Goal: Task Accomplishment & Management: Manage account settings

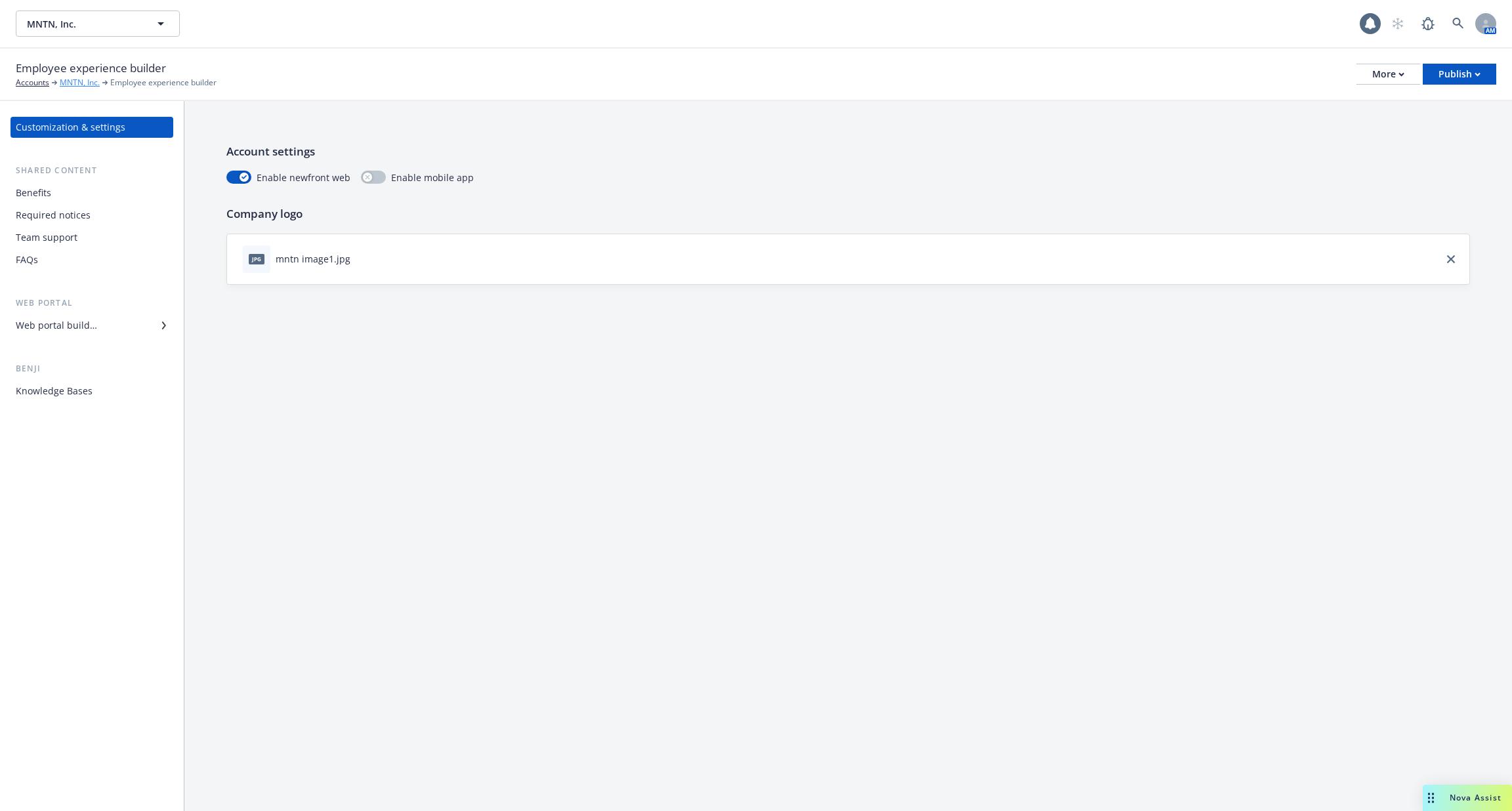
click at [69, 84] on link "MNTN, Inc." at bounding box center [79, 82] width 40 height 12
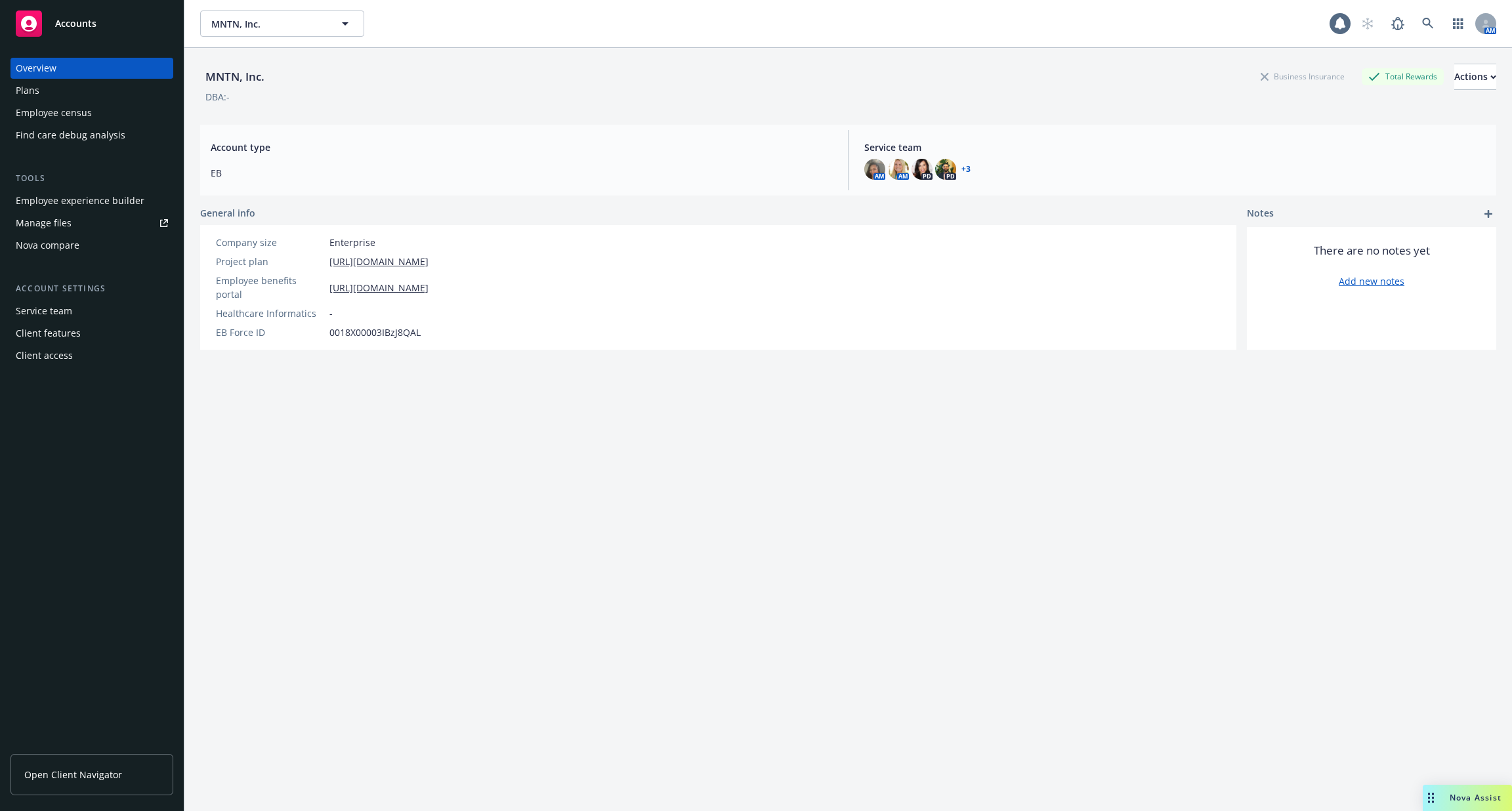
click at [70, 109] on div "Employee census" at bounding box center [53, 113] width 76 height 21
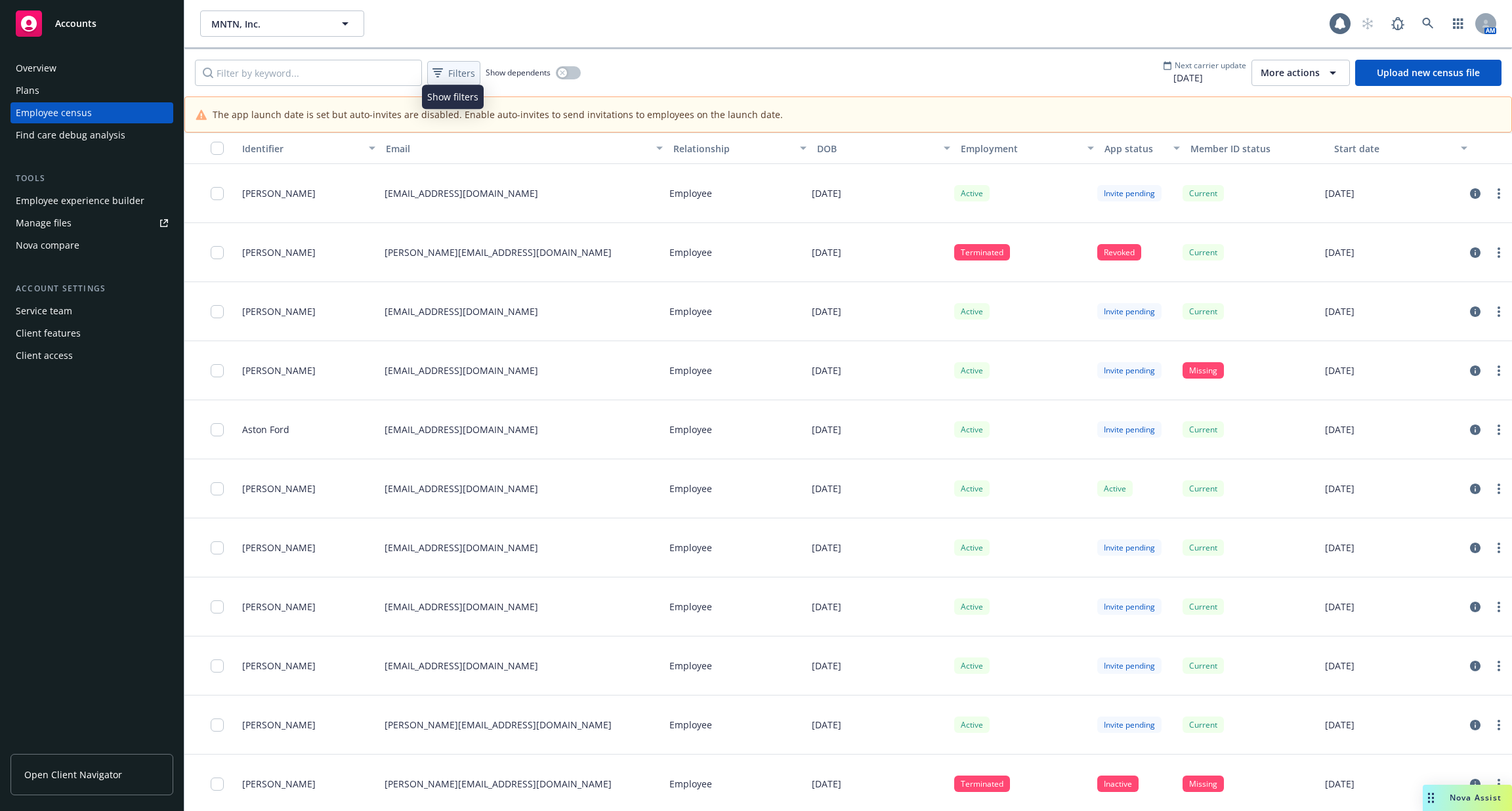
click at [447, 71] on div "Filters" at bounding box center [454, 73] width 48 height 19
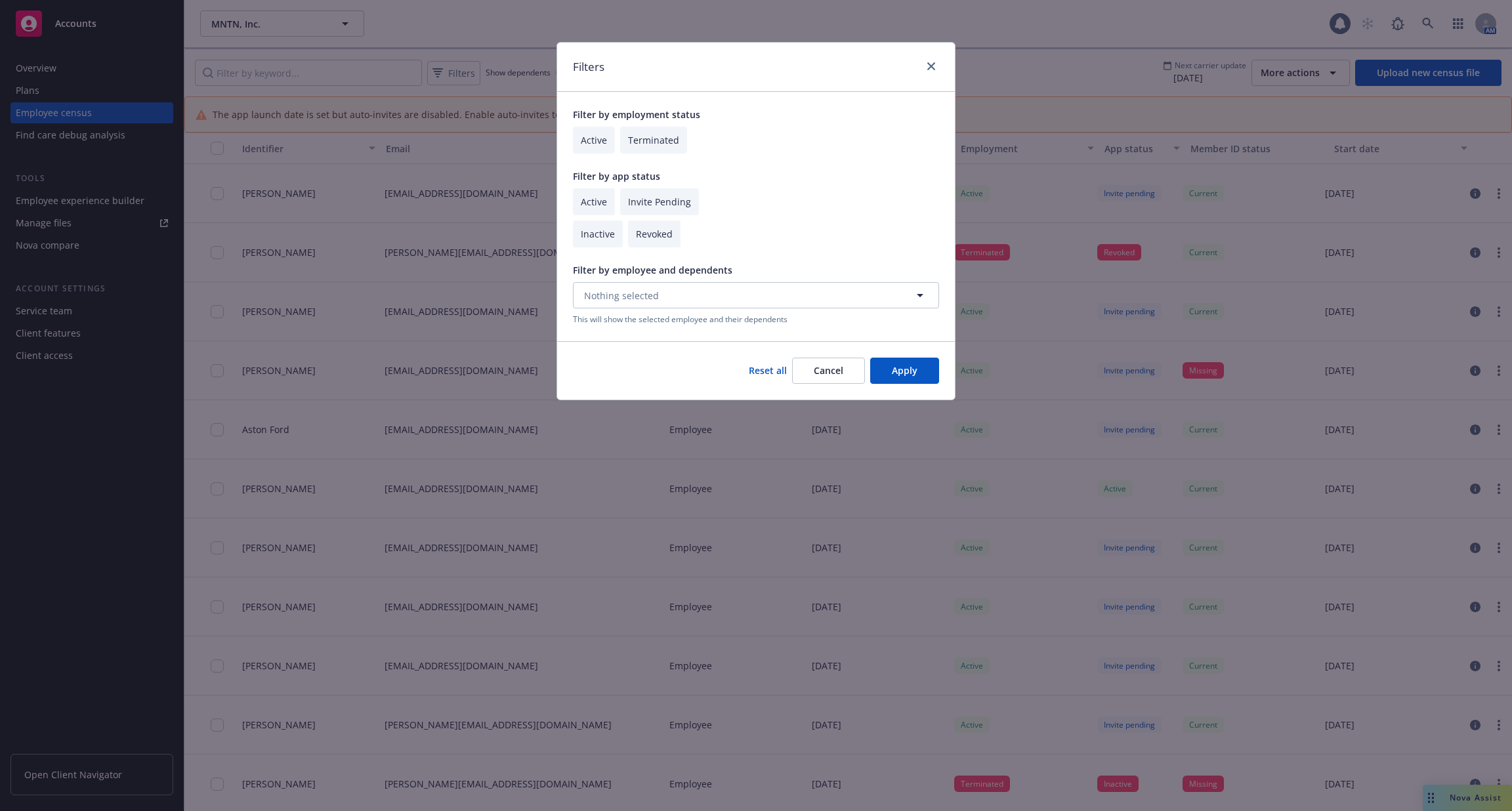
click at [586, 141] on input "checkbox" at bounding box center [594, 139] width 42 height 27
click at [586, 141] on input "checkbox" at bounding box center [594, 139] width 42 height 27
checkbox input "false"
click at [588, 187] on div "Filter by app status Active Invite Pending Inactive Revoked" at bounding box center [756, 208] width 366 height 78
click at [591, 197] on input "checkbox" at bounding box center [594, 202] width 42 height 27
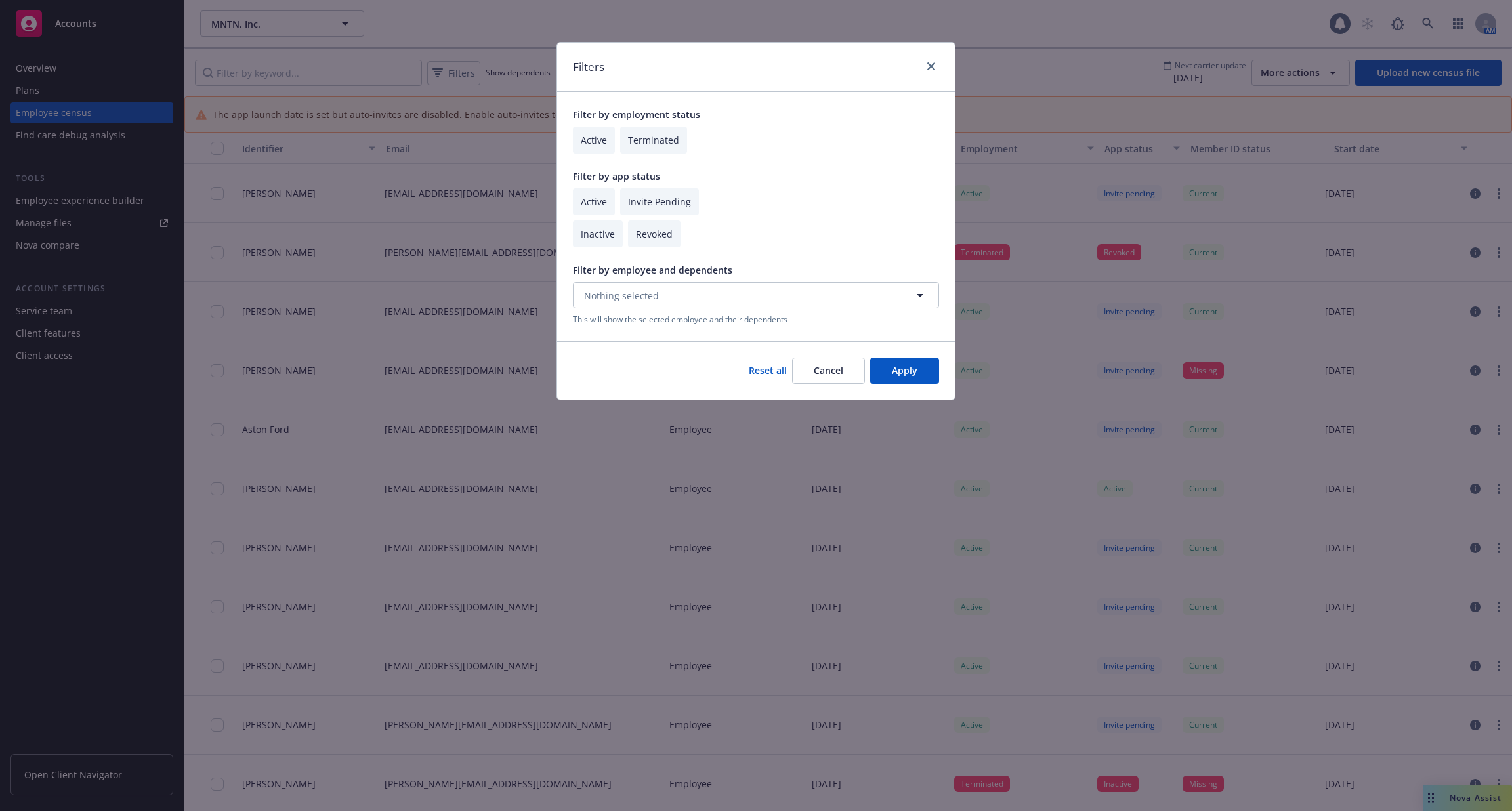
checkbox input "true"
click at [915, 375] on button "Apply" at bounding box center [905, 370] width 69 height 26
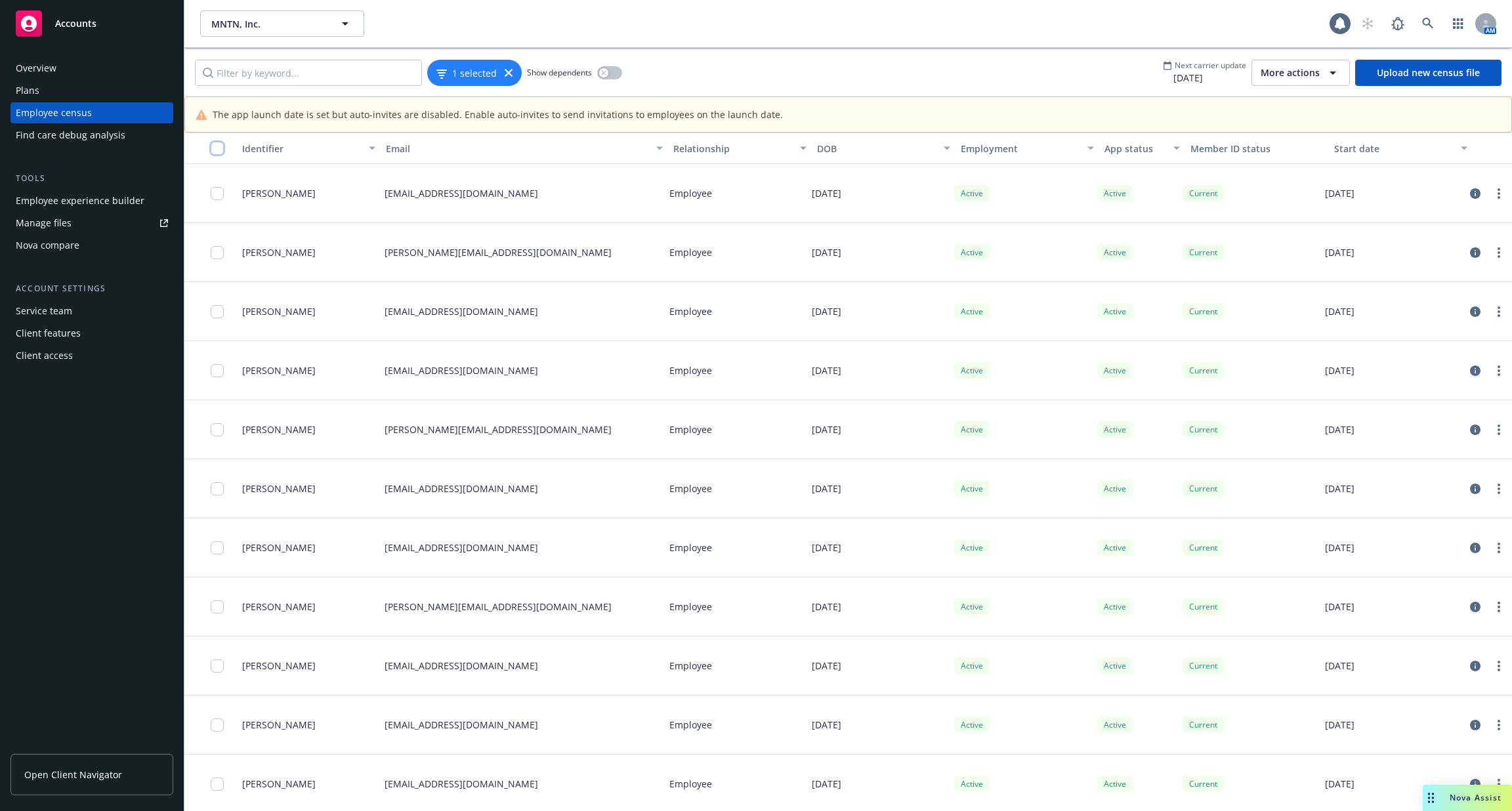
click at [221, 141] on input "checkbox" at bounding box center [217, 148] width 13 height 13
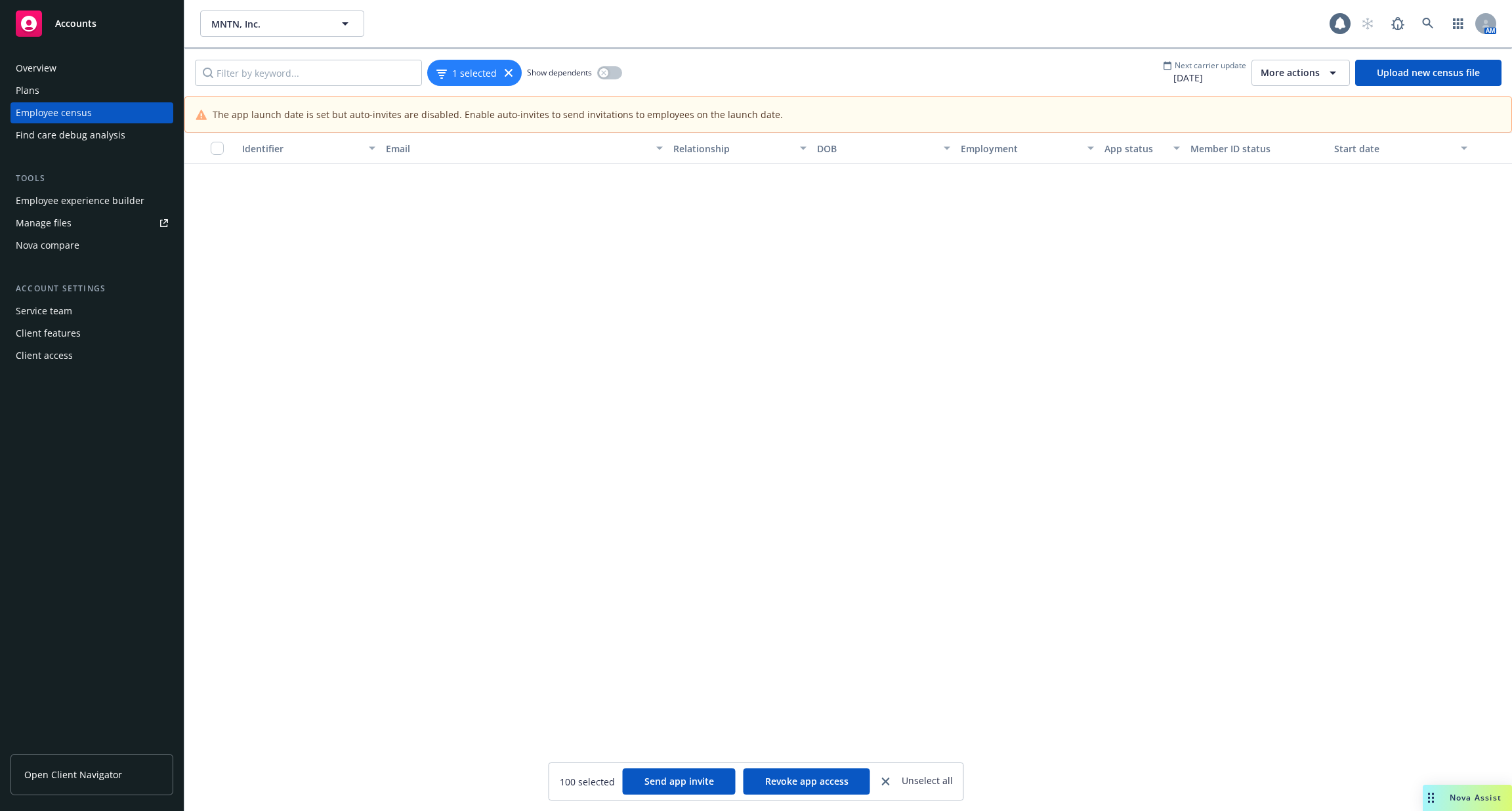
scroll to position [8329, 0]
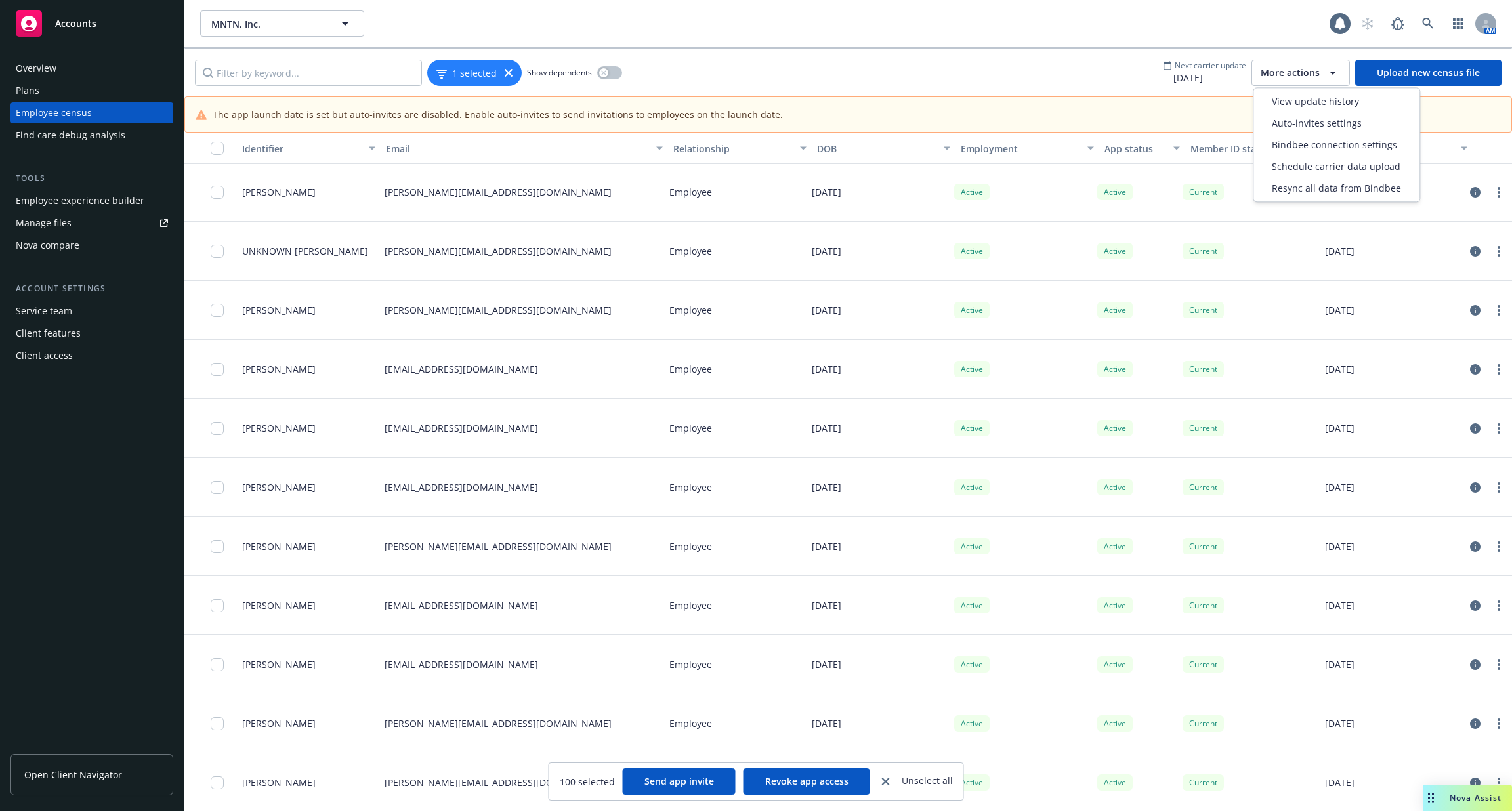
click at [1315, 74] on span "More actions" at bounding box center [1290, 72] width 59 height 13
click at [1304, 125] on span "Auto-invites settings" at bounding box center [1317, 123] width 90 height 14
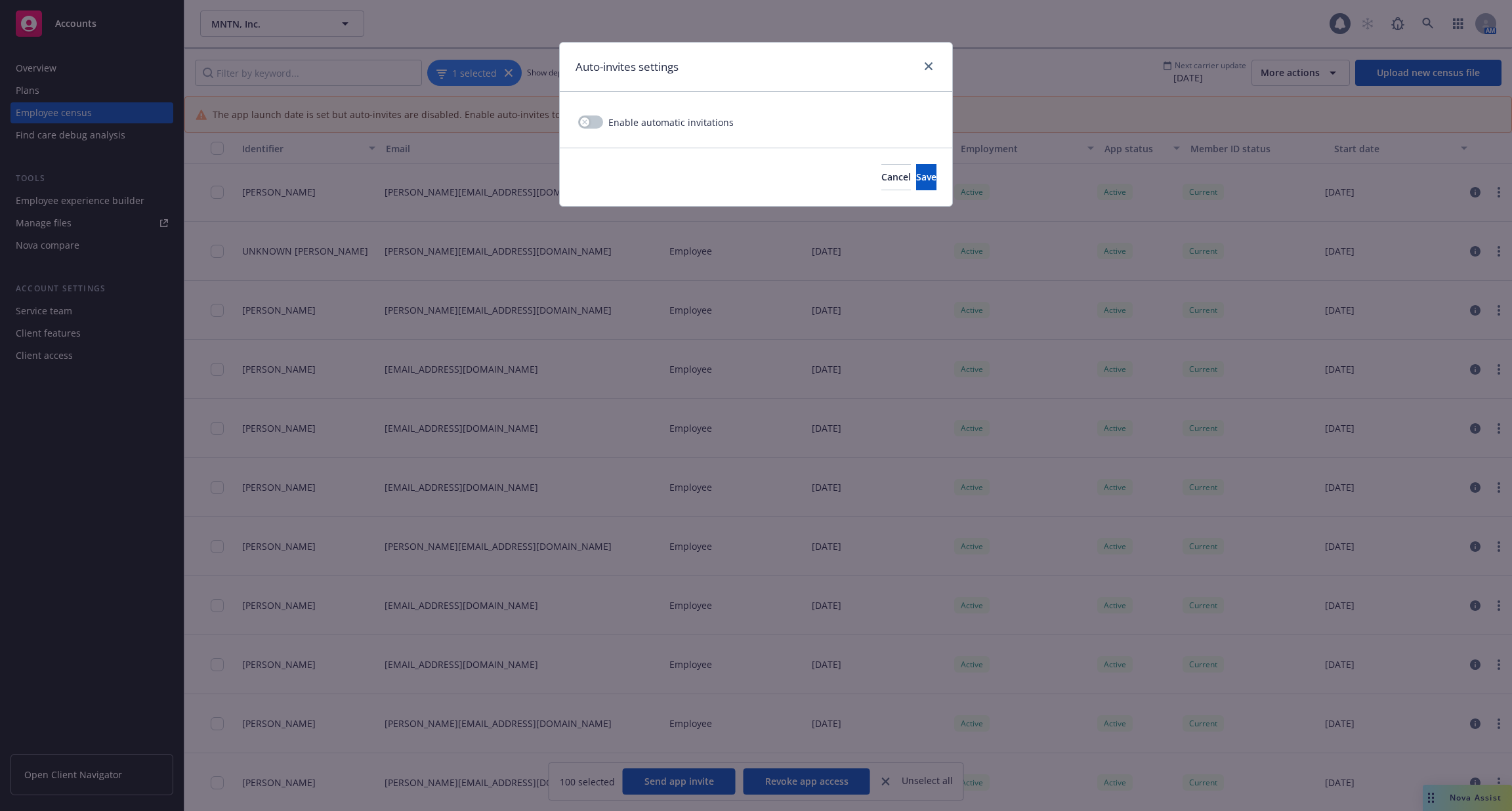
click at [1033, 35] on div "Auto-invites settings Enable automatic invitations Cancel Save" at bounding box center [756, 405] width 1512 height 811
click at [924, 59] on link "close" at bounding box center [929, 66] width 16 height 16
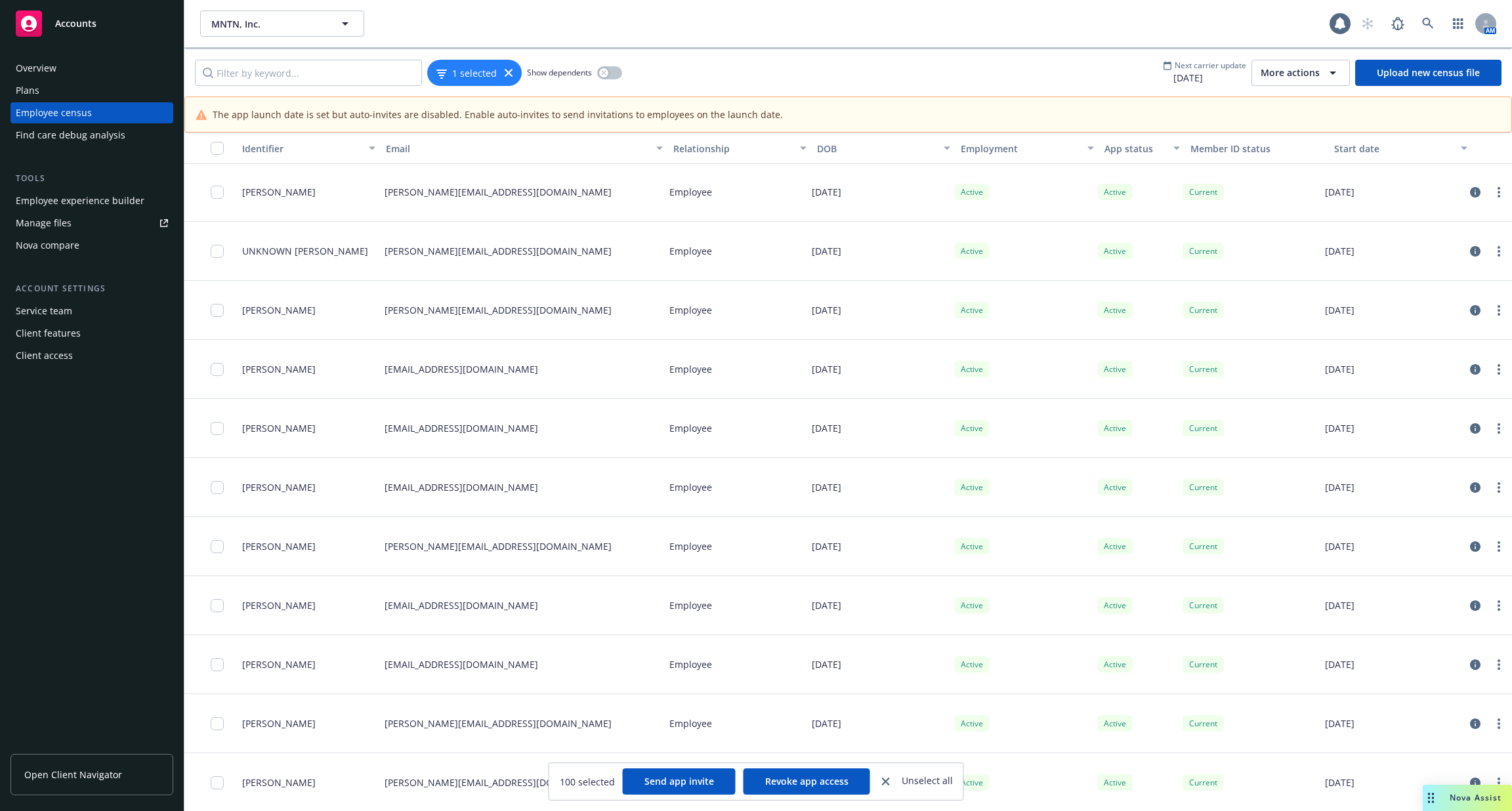
click at [208, 141] on div "button" at bounding box center [210, 148] width 42 height 13
click at [217, 145] on input "checkbox" at bounding box center [217, 148] width 13 height 13
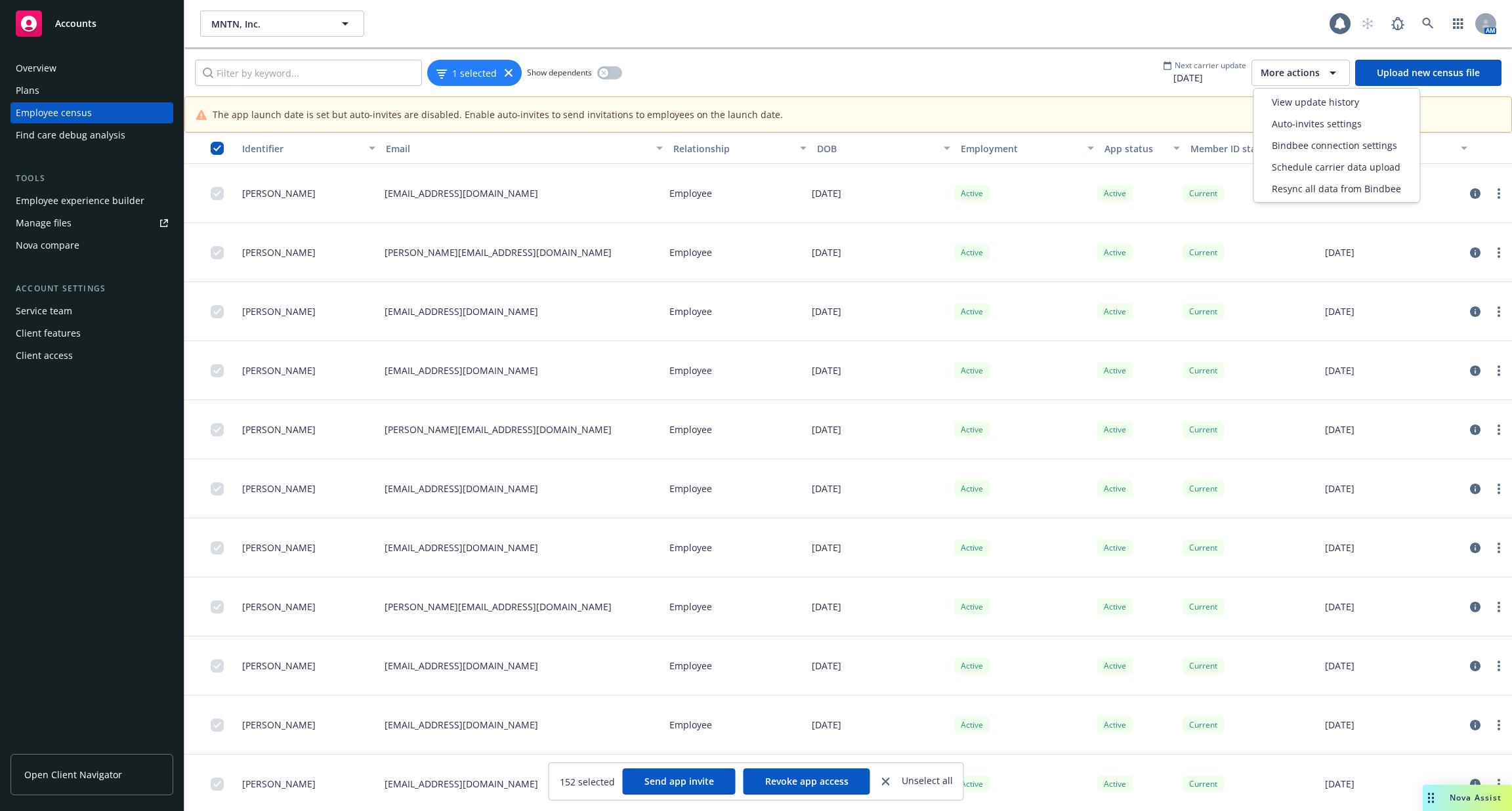
click at [1297, 76] on span "More actions" at bounding box center [1290, 72] width 59 height 13
click at [219, 143] on input "checkbox" at bounding box center [217, 148] width 13 height 13
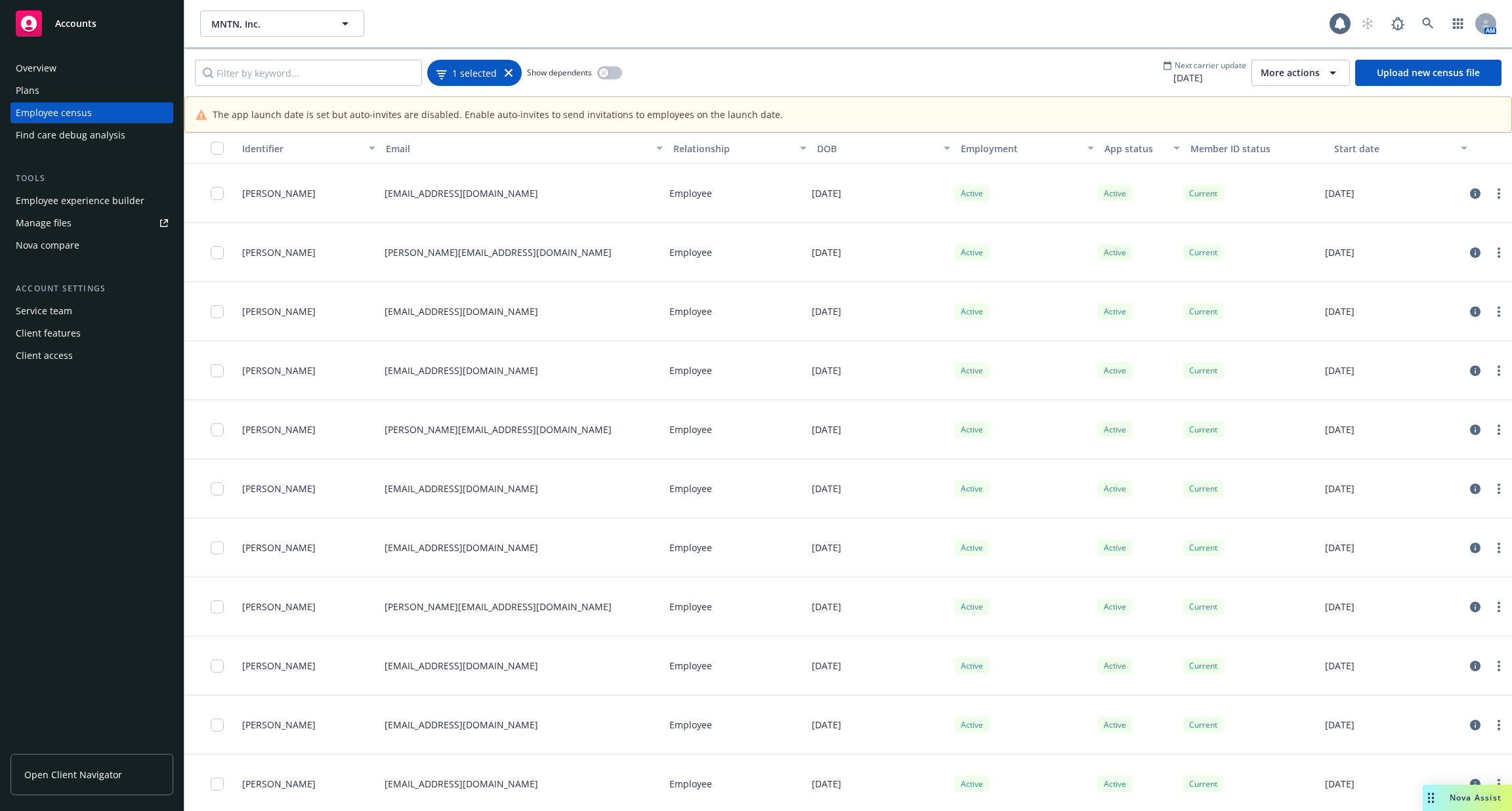
click at [472, 75] on span "1 selected" at bounding box center [474, 72] width 44 height 14
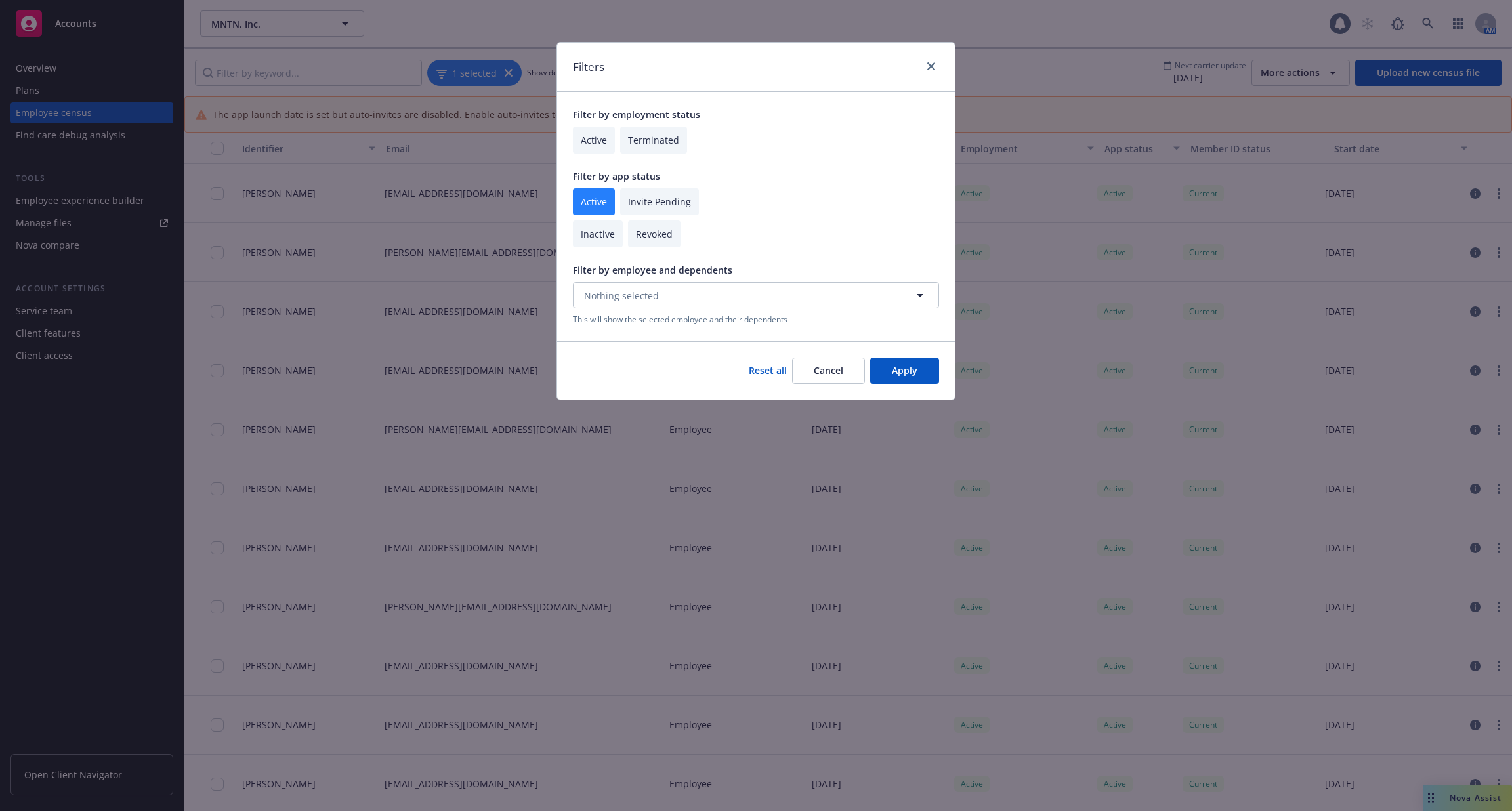
click at [657, 206] on input "checkbox" at bounding box center [659, 202] width 79 height 27
checkbox input "true"
click at [913, 367] on button "Apply" at bounding box center [905, 370] width 69 height 26
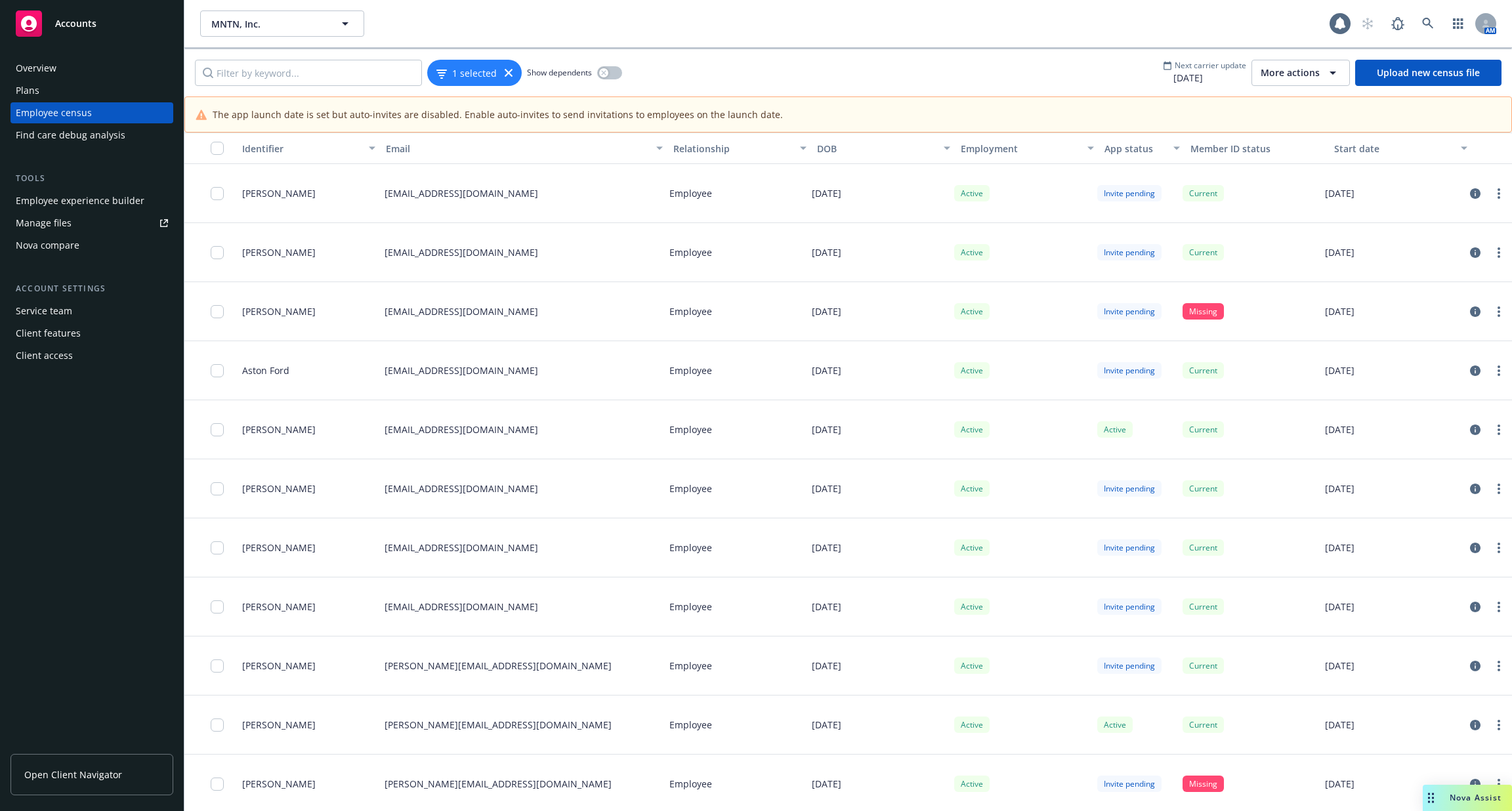
click at [223, 154] on button "button" at bounding box center [210, 148] width 53 height 31
click at [215, 149] on input "checkbox" at bounding box center [217, 148] width 13 height 13
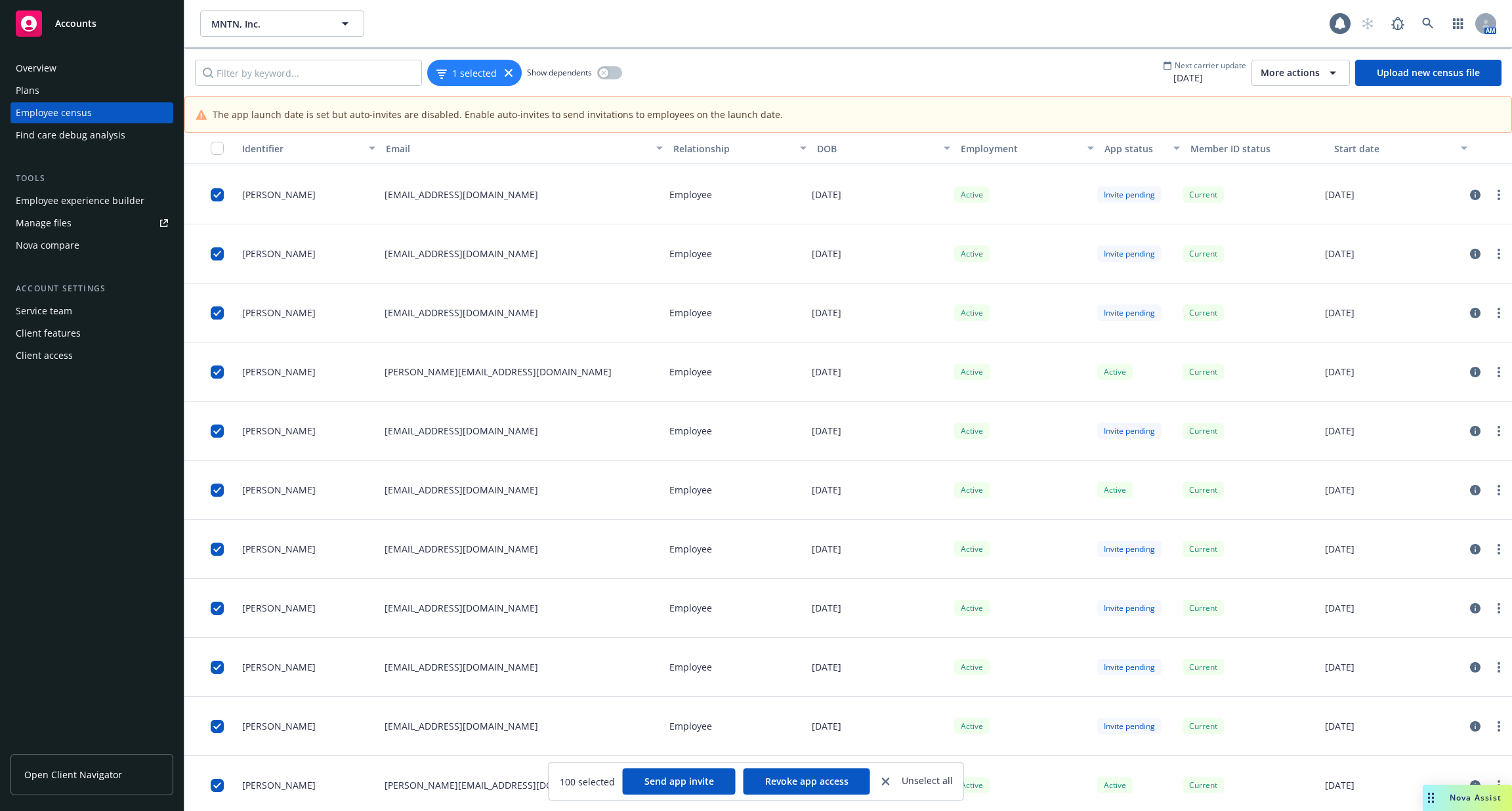
click at [215, 154] on button "button" at bounding box center [210, 148] width 53 height 31
click at [215, 152] on input "checkbox" at bounding box center [217, 148] width 13 height 13
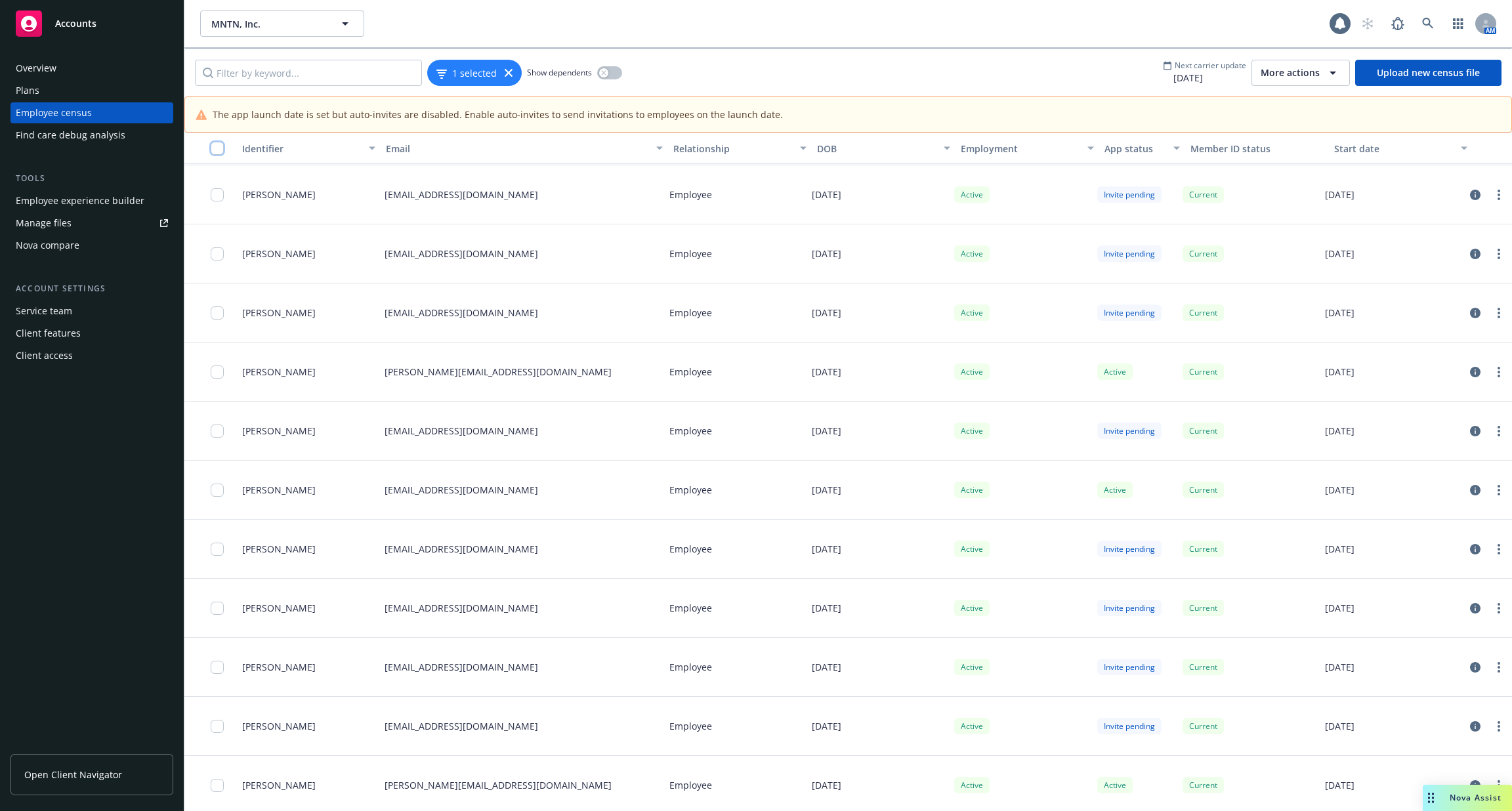
click at [215, 152] on input "checkbox" at bounding box center [217, 148] width 13 height 13
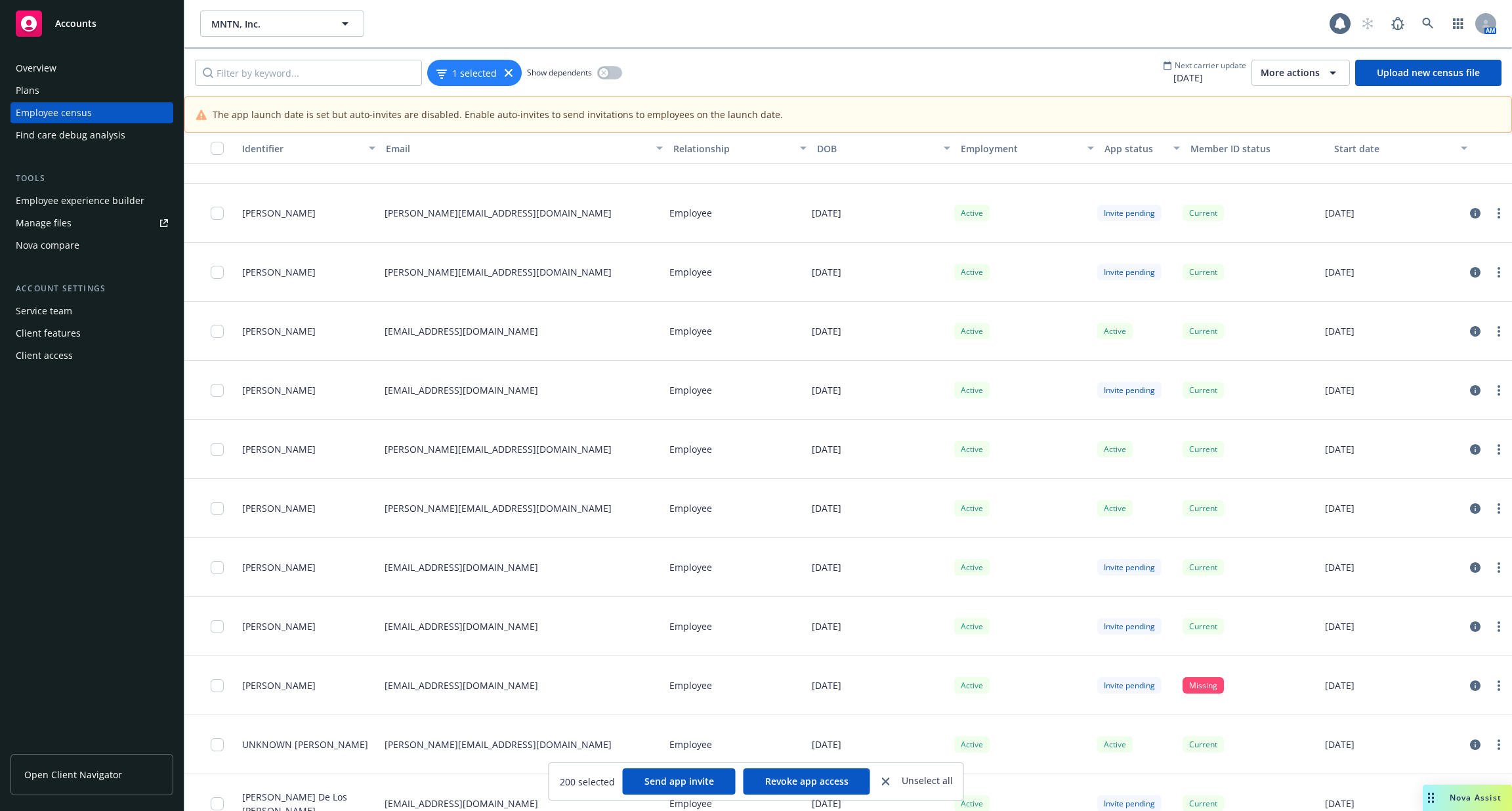
scroll to position [28352, 0]
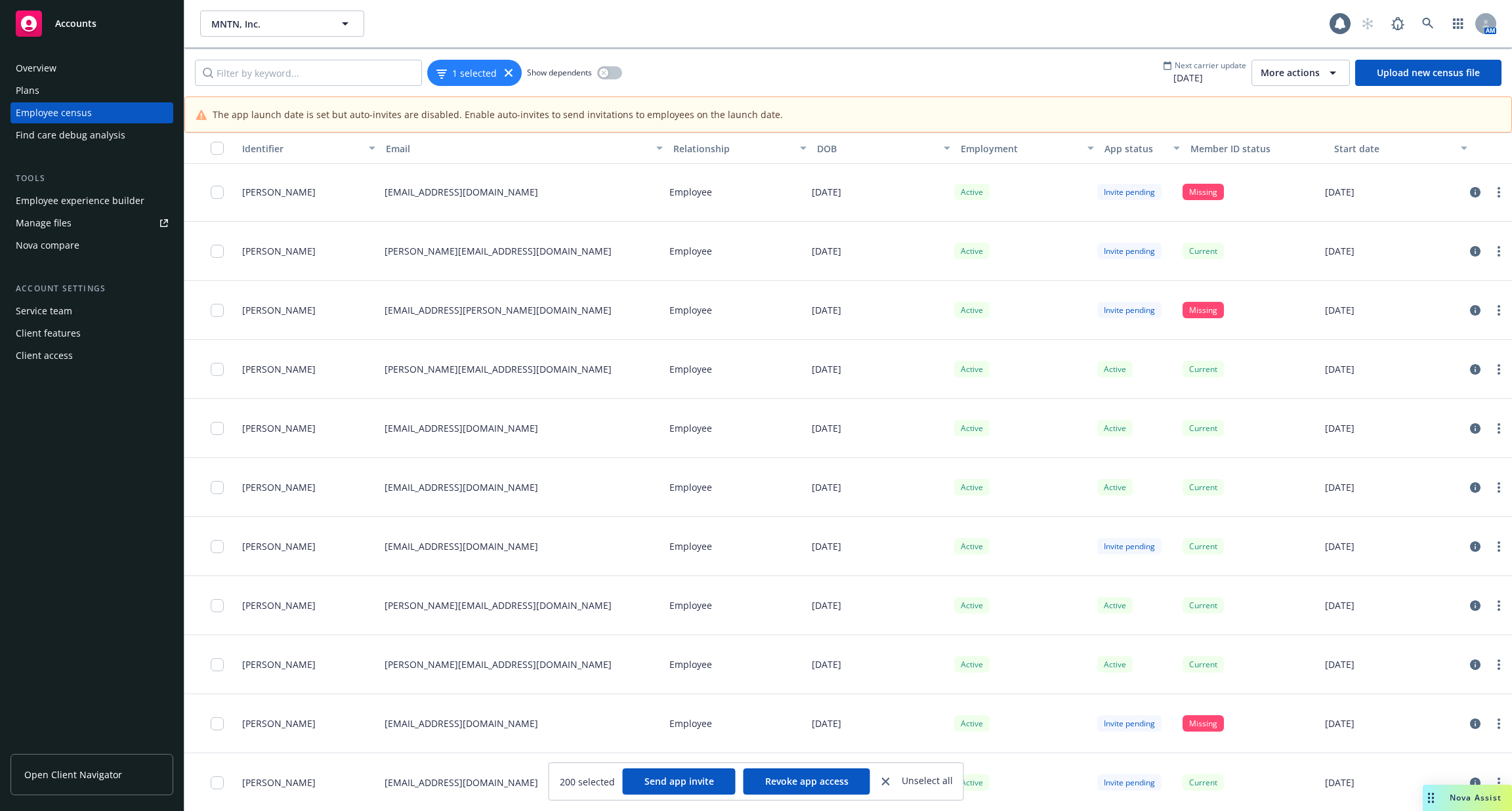
click at [220, 137] on button "button" at bounding box center [210, 148] width 53 height 31
click at [217, 143] on input "checkbox" at bounding box center [217, 148] width 13 height 13
